Goal: Find specific page/section: Find specific page/section

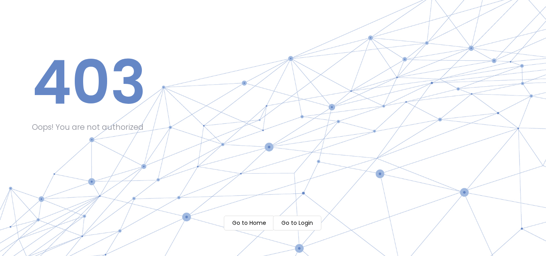
click at [269, 224] on m-button "Go to Home" at bounding box center [249, 223] width 51 height 15
